Goal: Task Accomplishment & Management: Use online tool/utility

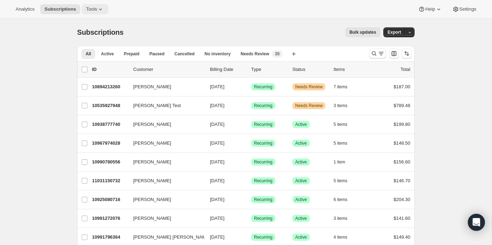
click at [102, 7] on icon at bounding box center [100, 9] width 7 height 7
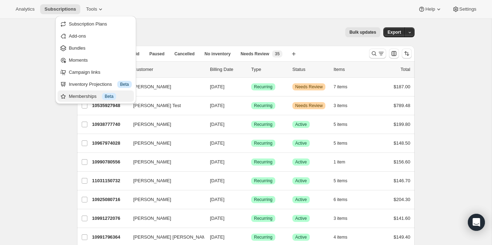
click at [83, 98] on div "Memberships Info Beta" at bounding box center [100, 96] width 63 height 7
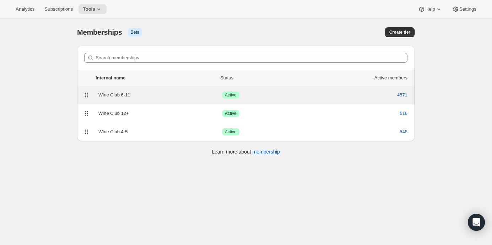
click at [120, 95] on div "Wine Club 6-11" at bounding box center [160, 95] width 124 height 7
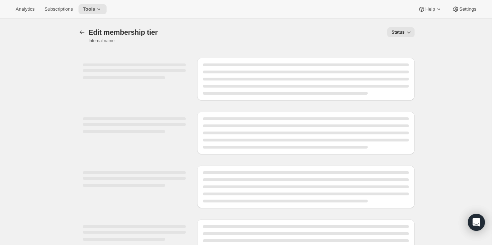
select select "products"
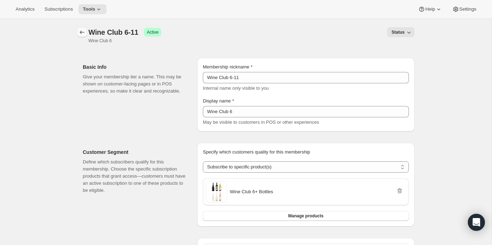
click at [81, 29] on icon "Memberships" at bounding box center [81, 32] width 7 height 7
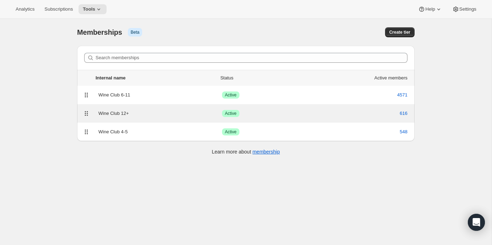
click at [111, 113] on div "Wine Club 12+" at bounding box center [160, 113] width 124 height 7
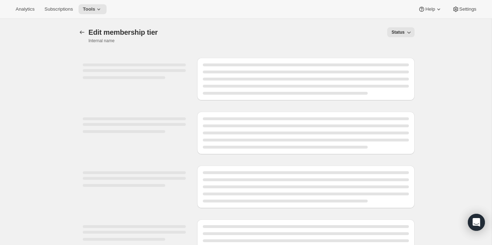
select select "products"
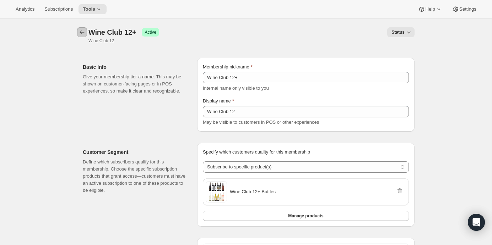
click at [81, 32] on icon "Memberships" at bounding box center [82, 33] width 5 height 4
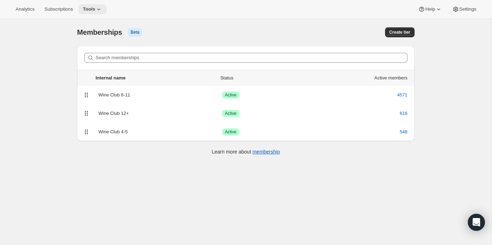
click at [100, 10] on icon at bounding box center [98, 10] width 3 height 2
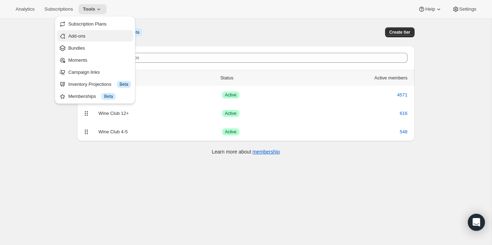
click at [76, 35] on span "Add-ons" at bounding box center [76, 35] width 17 height 5
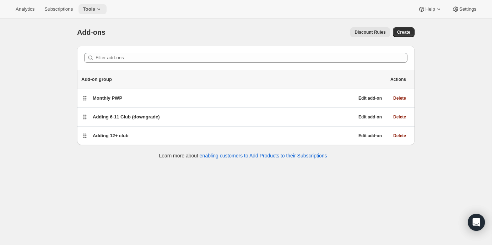
click at [97, 5] on button "Tools" at bounding box center [92, 9] width 28 height 10
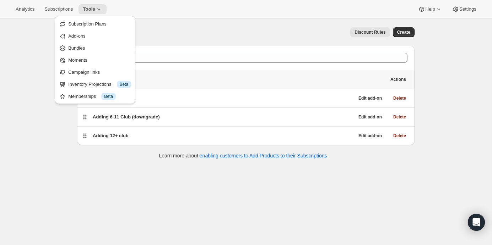
click at [64, 128] on div "Add-ons. This page is ready Add-ons Discount Rules More actions Discount Rules …" at bounding box center [245, 141] width 491 height 245
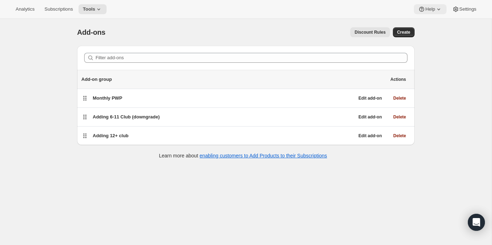
click at [425, 9] on span "Help" at bounding box center [430, 9] width 10 height 6
click at [426, 33] on span "Help Center" at bounding box center [427, 36] width 24 height 7
